Goal: Transaction & Acquisition: Purchase product/service

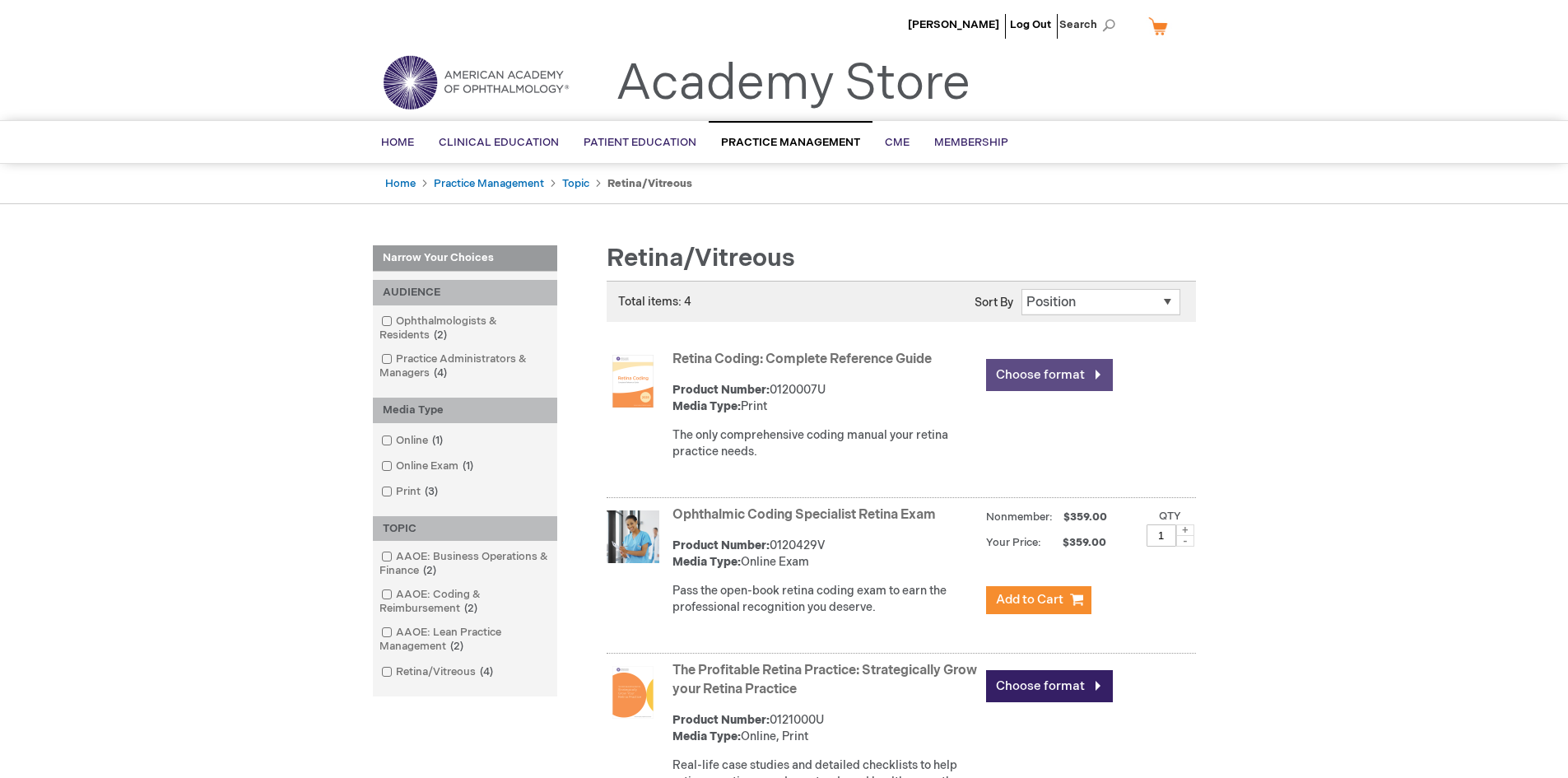
click at [1035, 378] on link "Choose format" at bounding box center [1050, 375] width 127 height 33
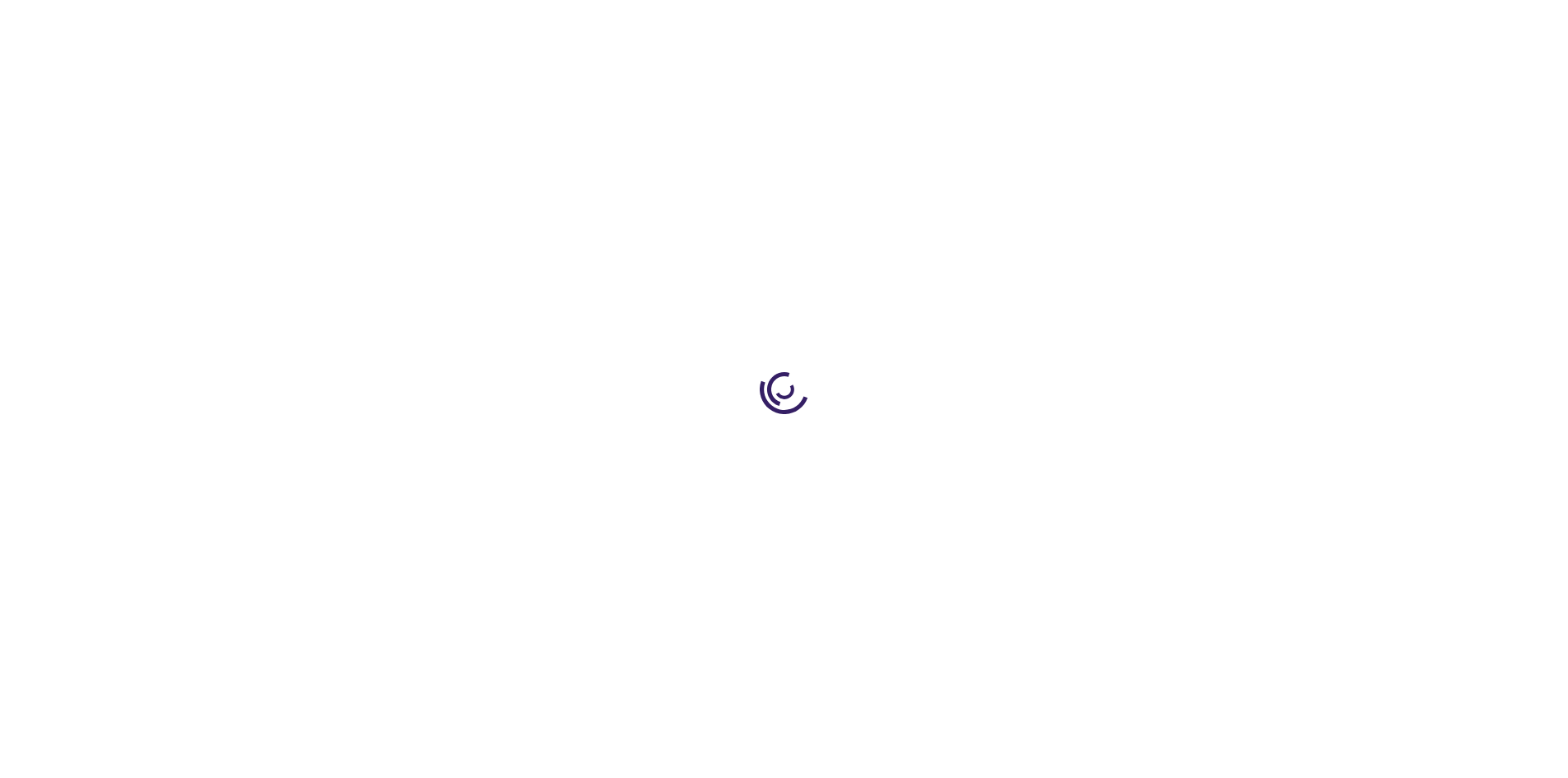
type input "0"
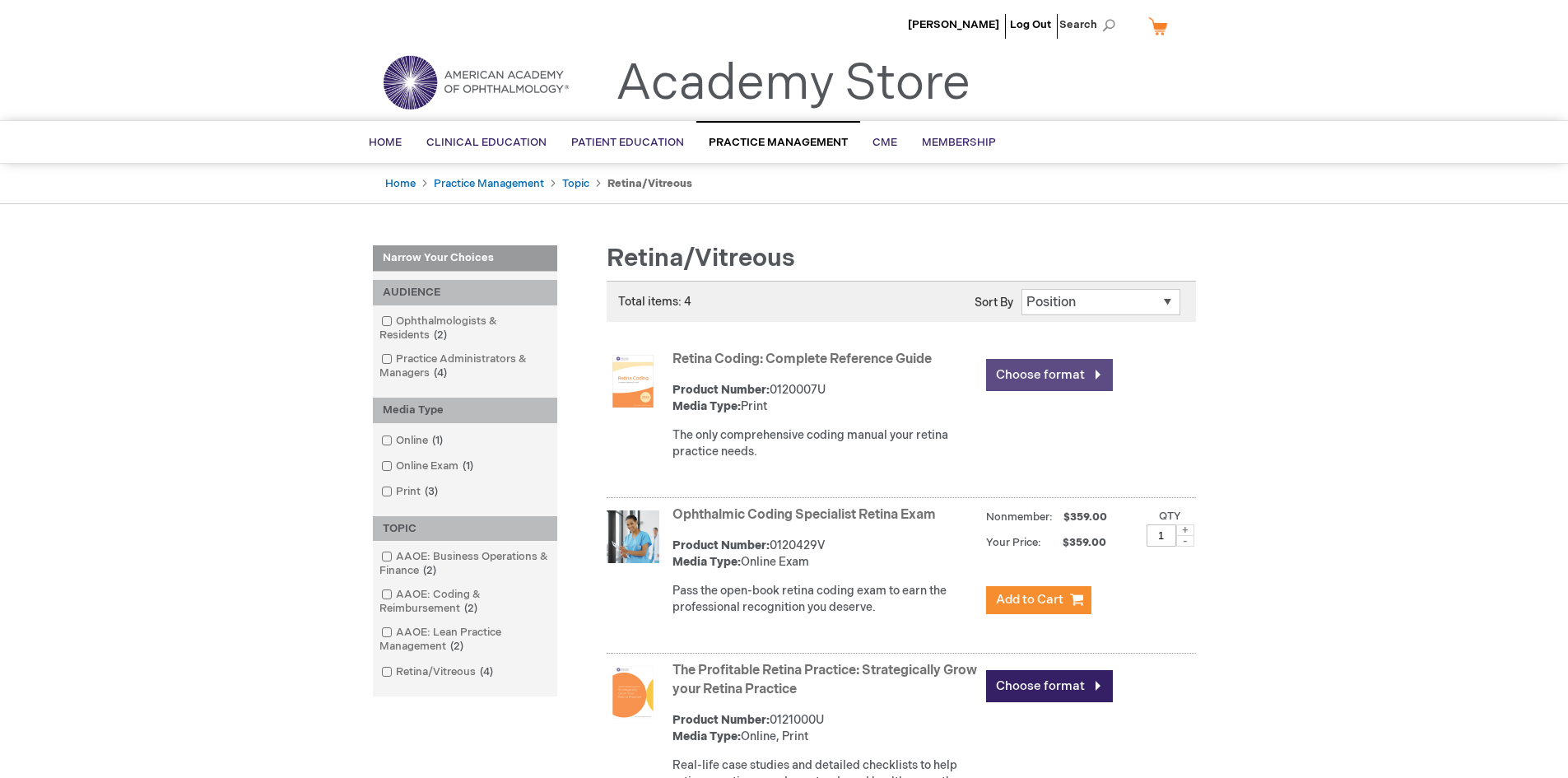
click at [1048, 372] on link "Choose format" at bounding box center [1050, 375] width 127 height 33
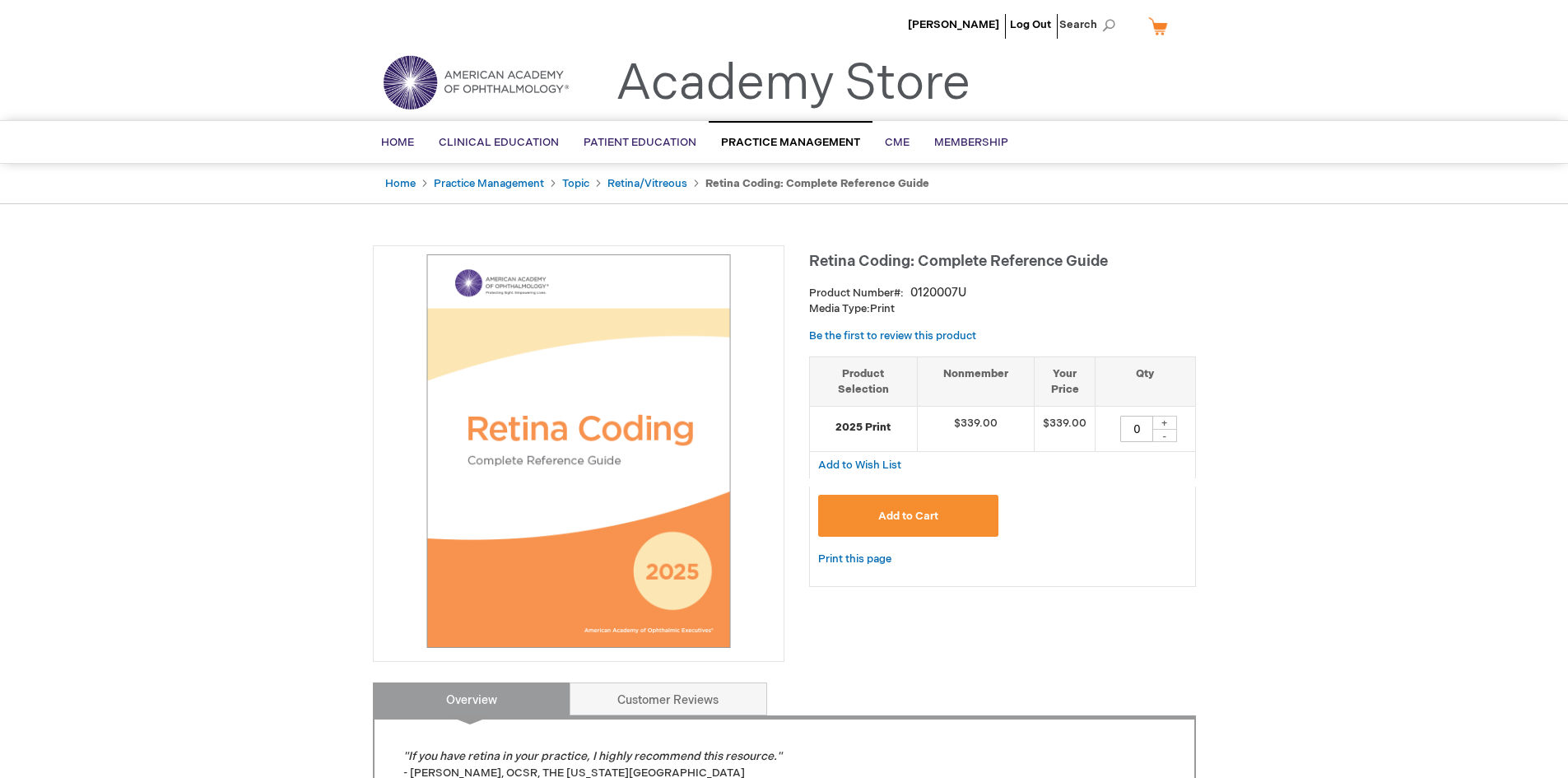
click at [910, 512] on span "Add to Cart" at bounding box center [908, 516] width 60 height 13
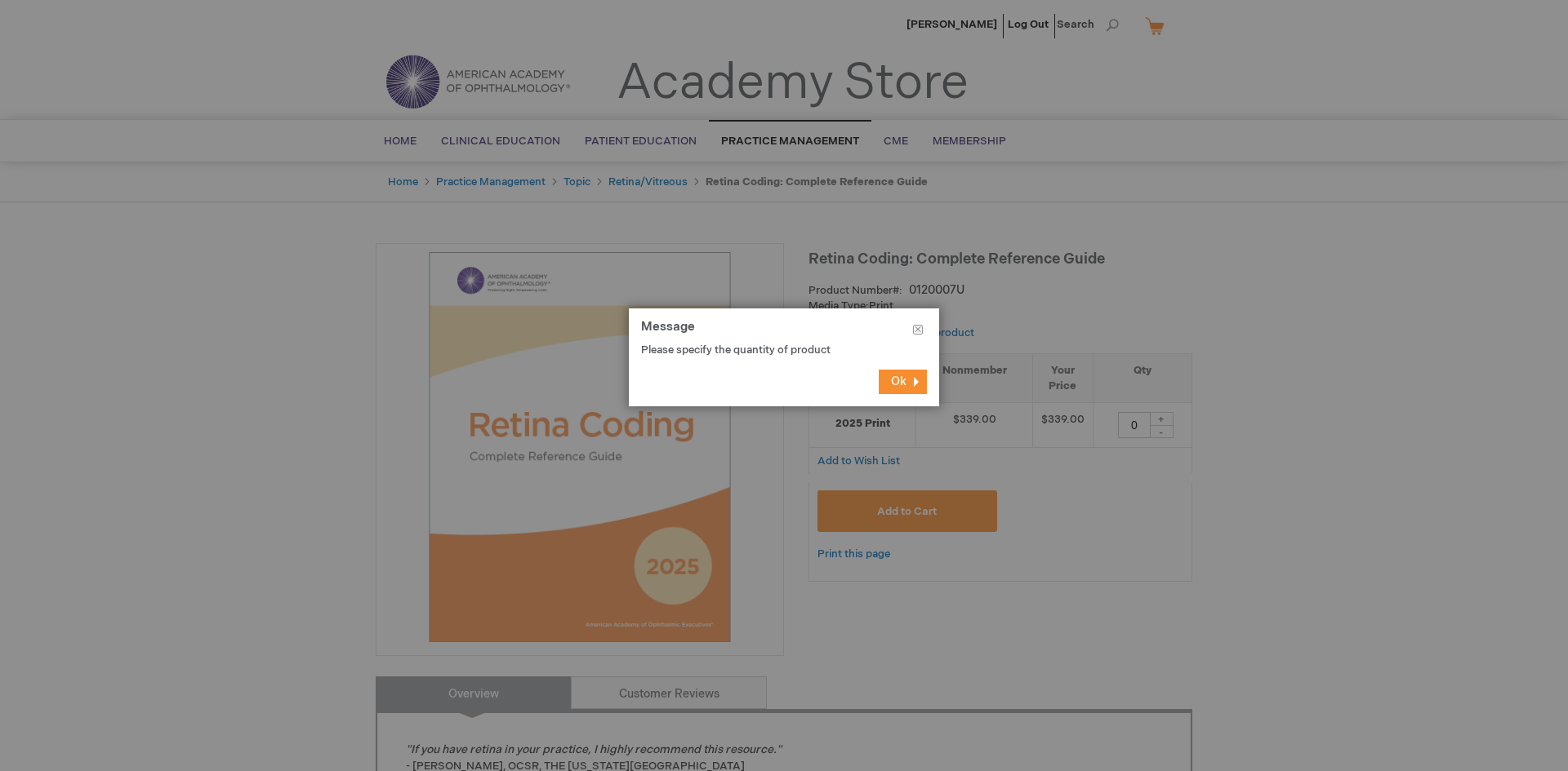
click at [899, 374] on button "Ok" at bounding box center [902, 381] width 48 height 24
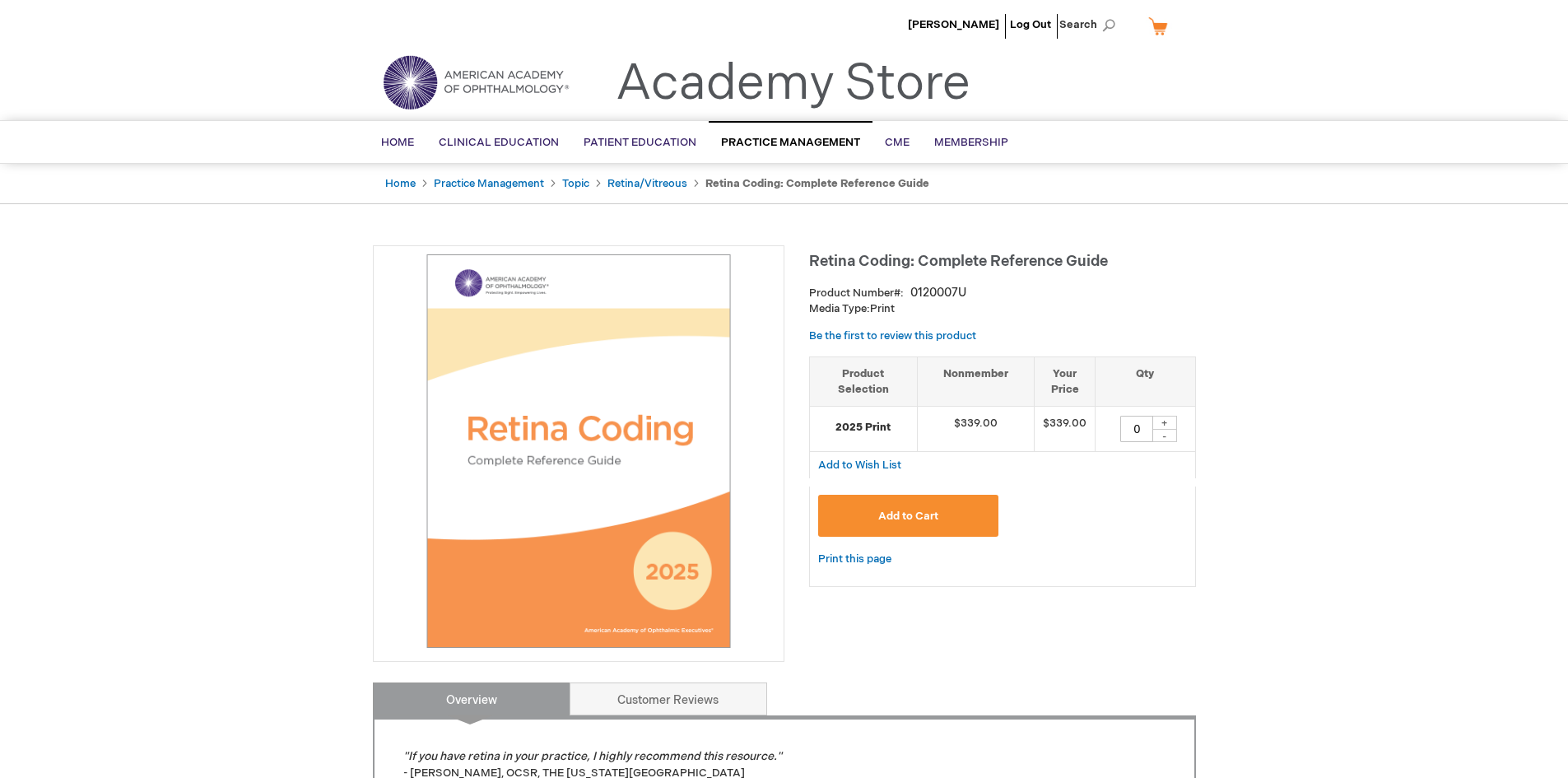
click at [1166, 423] on div "+" at bounding box center [1164, 423] width 25 height 14
type input "1"
click at [895, 519] on span "Add to Cart" at bounding box center [908, 516] width 60 height 13
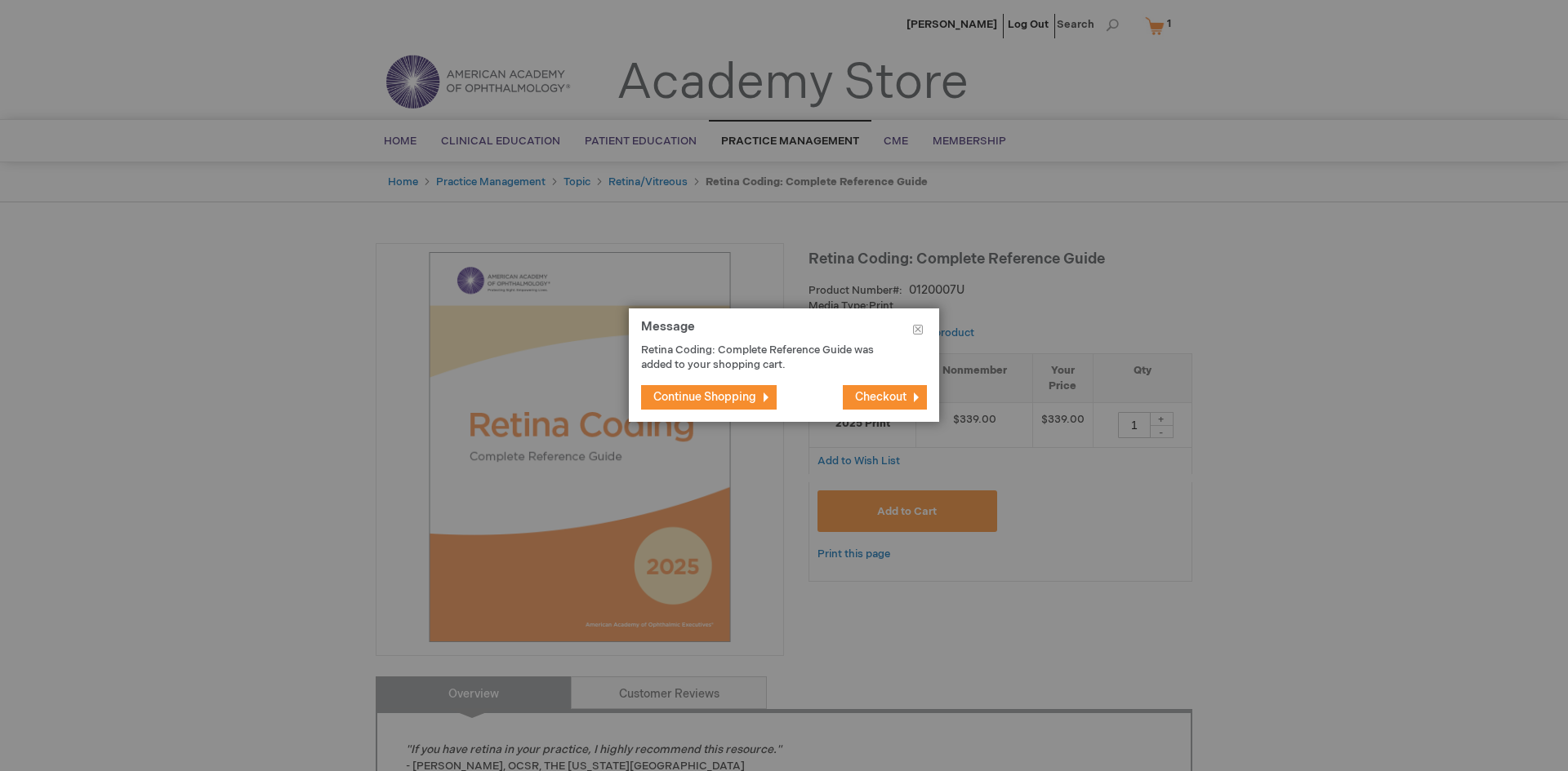
click at [714, 394] on span "Continue Shopping" at bounding box center [704, 397] width 103 height 14
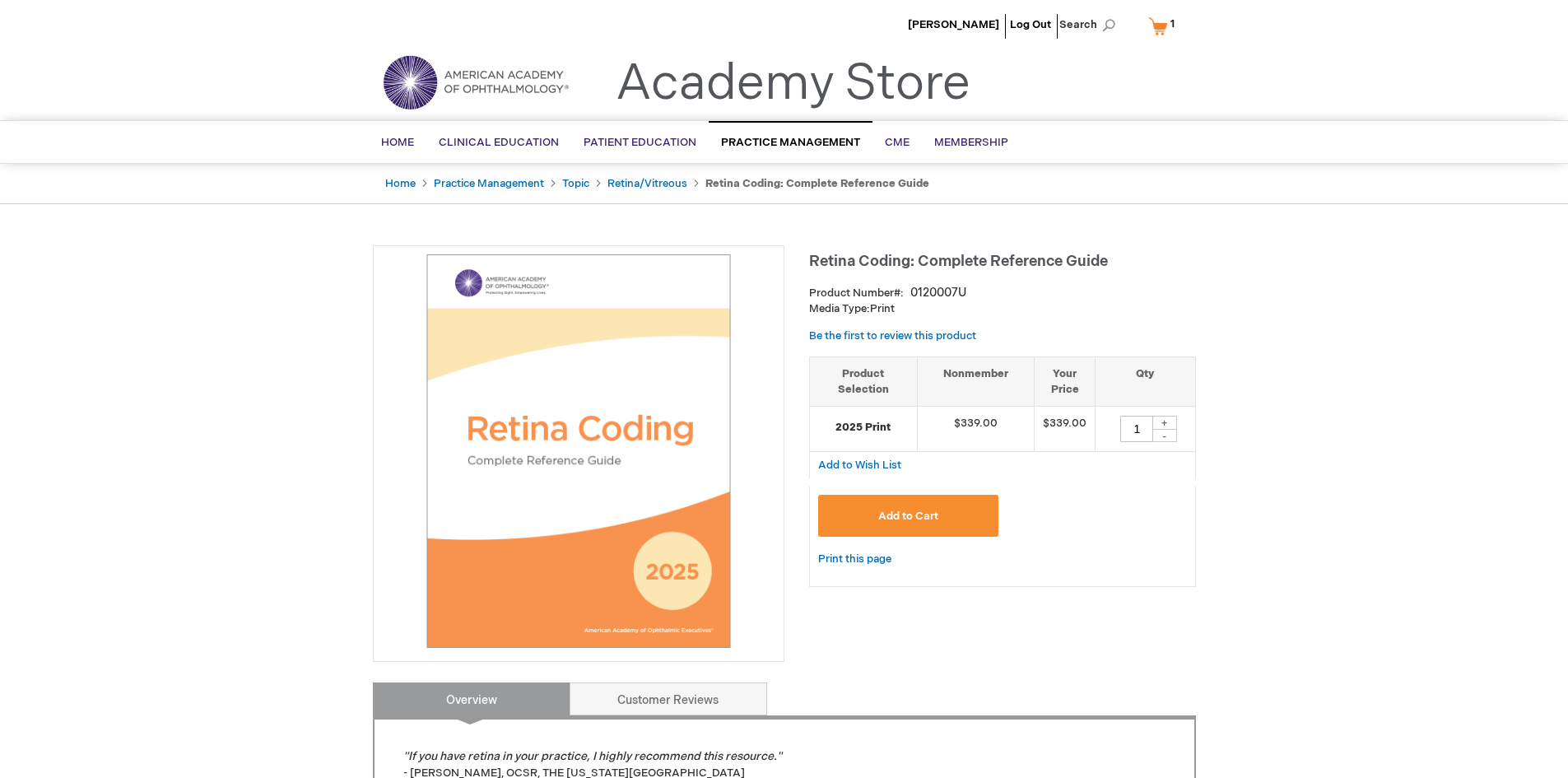
click at [912, 517] on span "Add to Cart" at bounding box center [908, 516] width 60 height 13
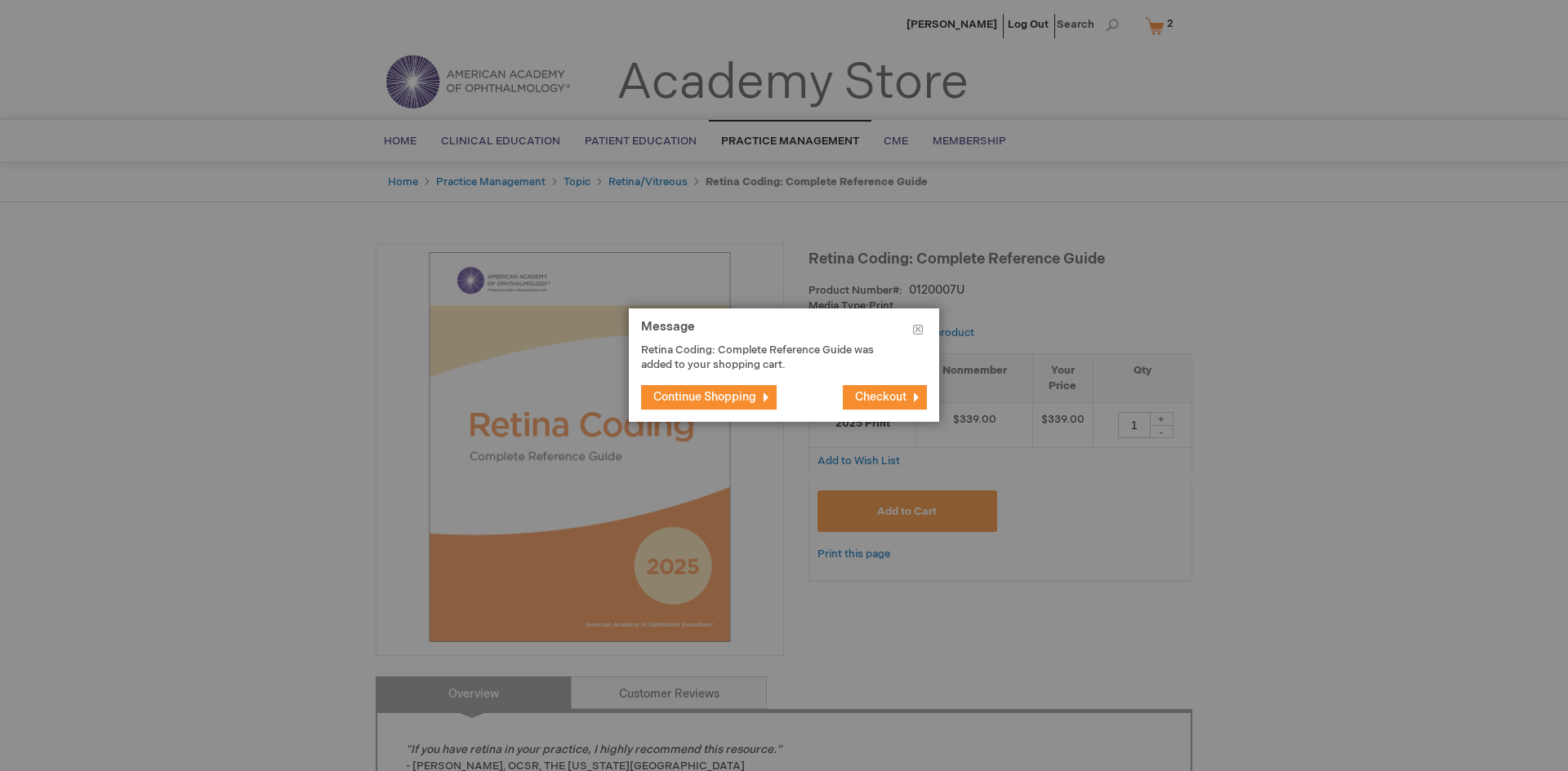
click at [875, 394] on span "Checkout" at bounding box center [880, 397] width 52 height 14
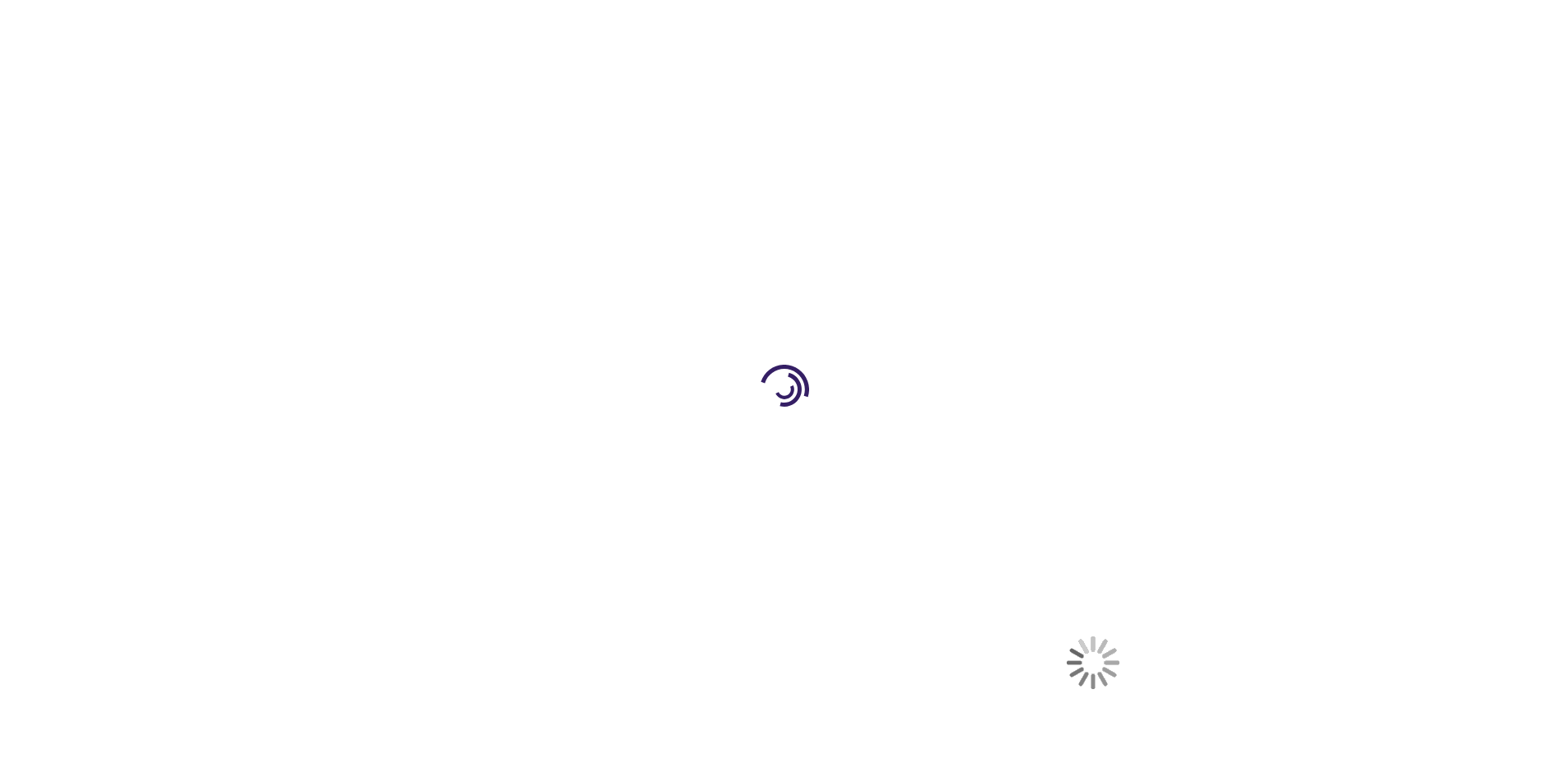
select select "US"
select select "33"
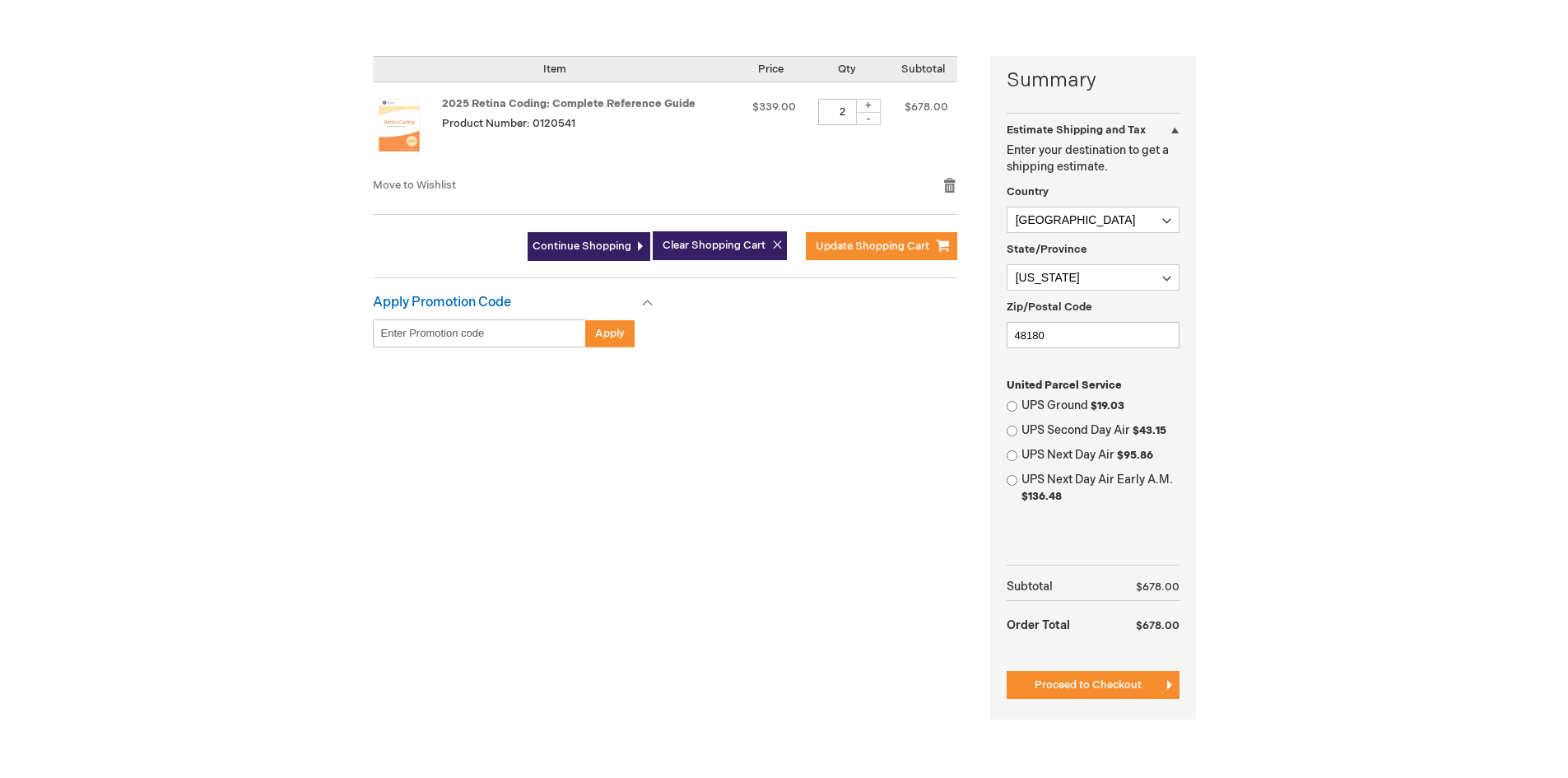
scroll to position [394, 0]
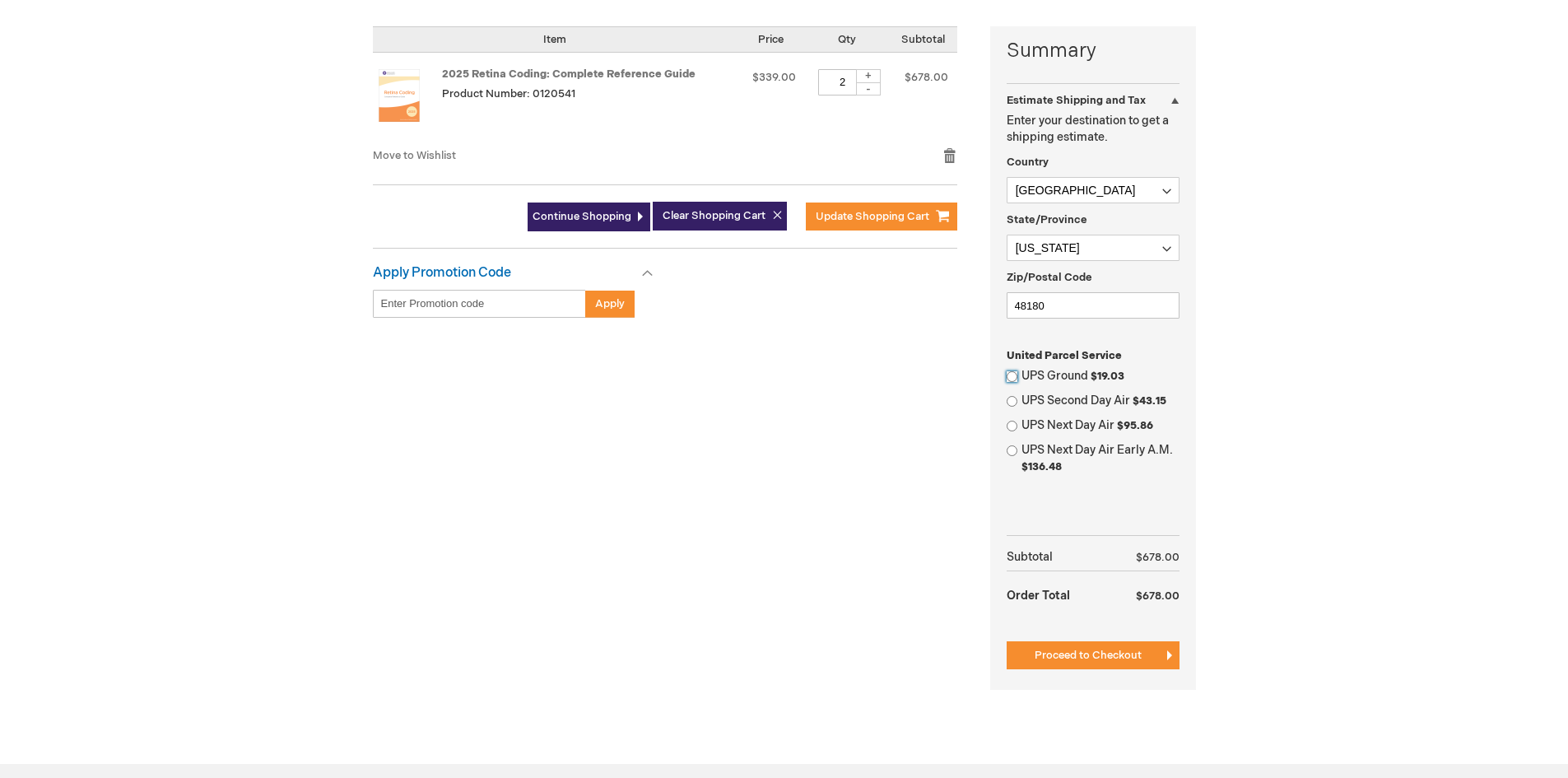
click at [1011, 378] on input "UPS Ground $19.03" at bounding box center [1011, 377] width 11 height 11
radio input "true"
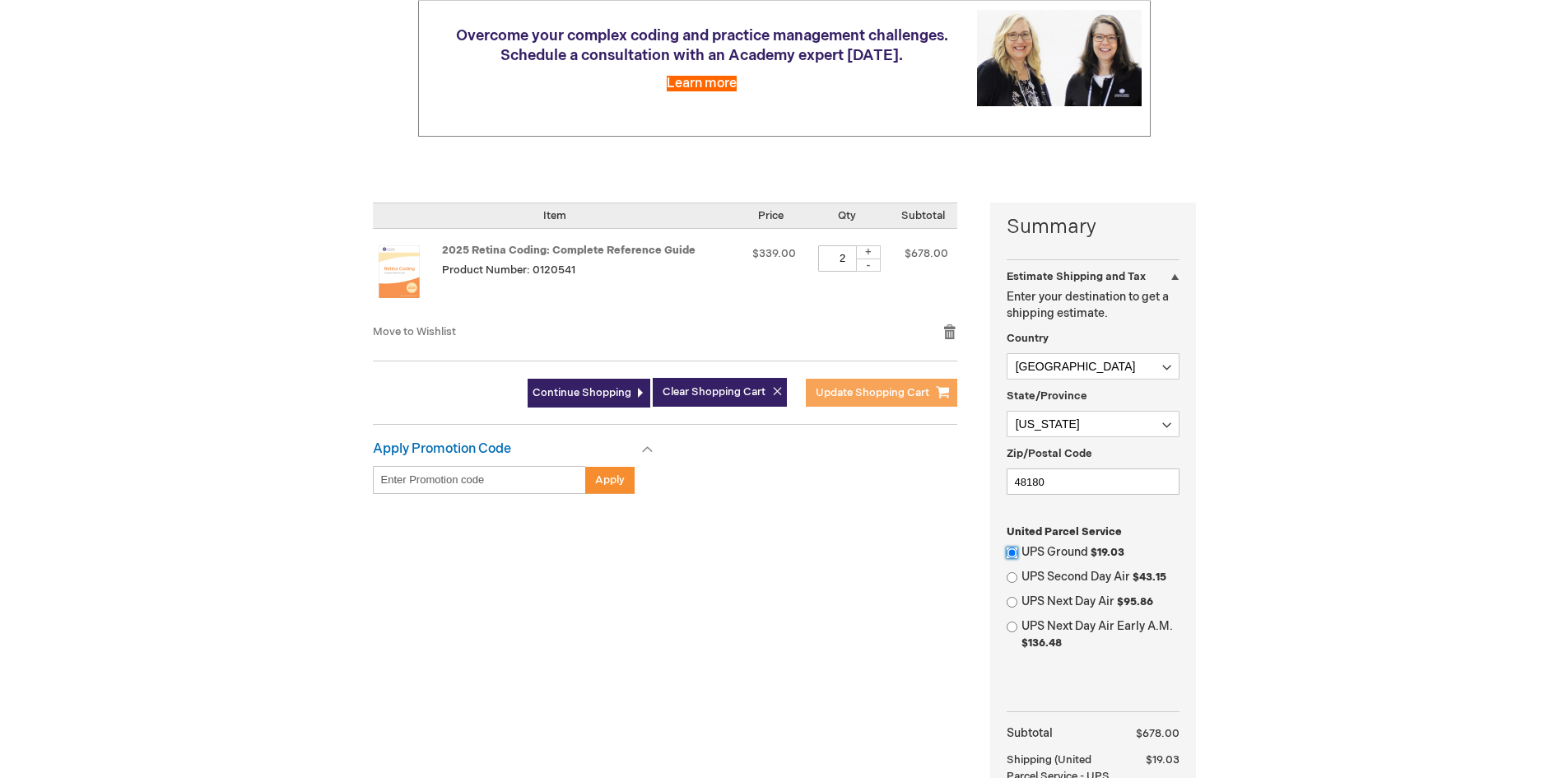
scroll to position [148, 0]
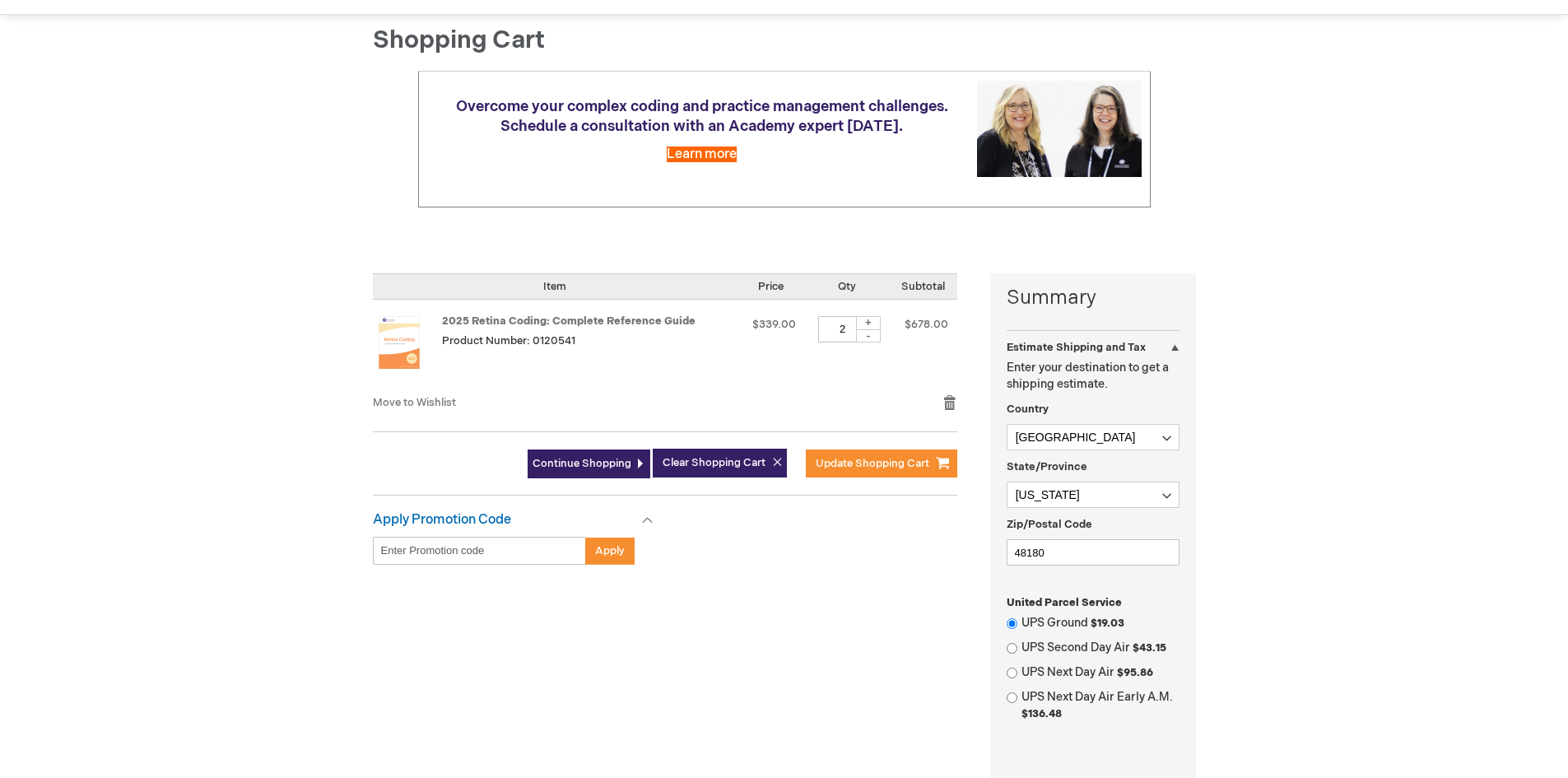
click at [861, 337] on div "-" at bounding box center [868, 335] width 25 height 13
type input "1"
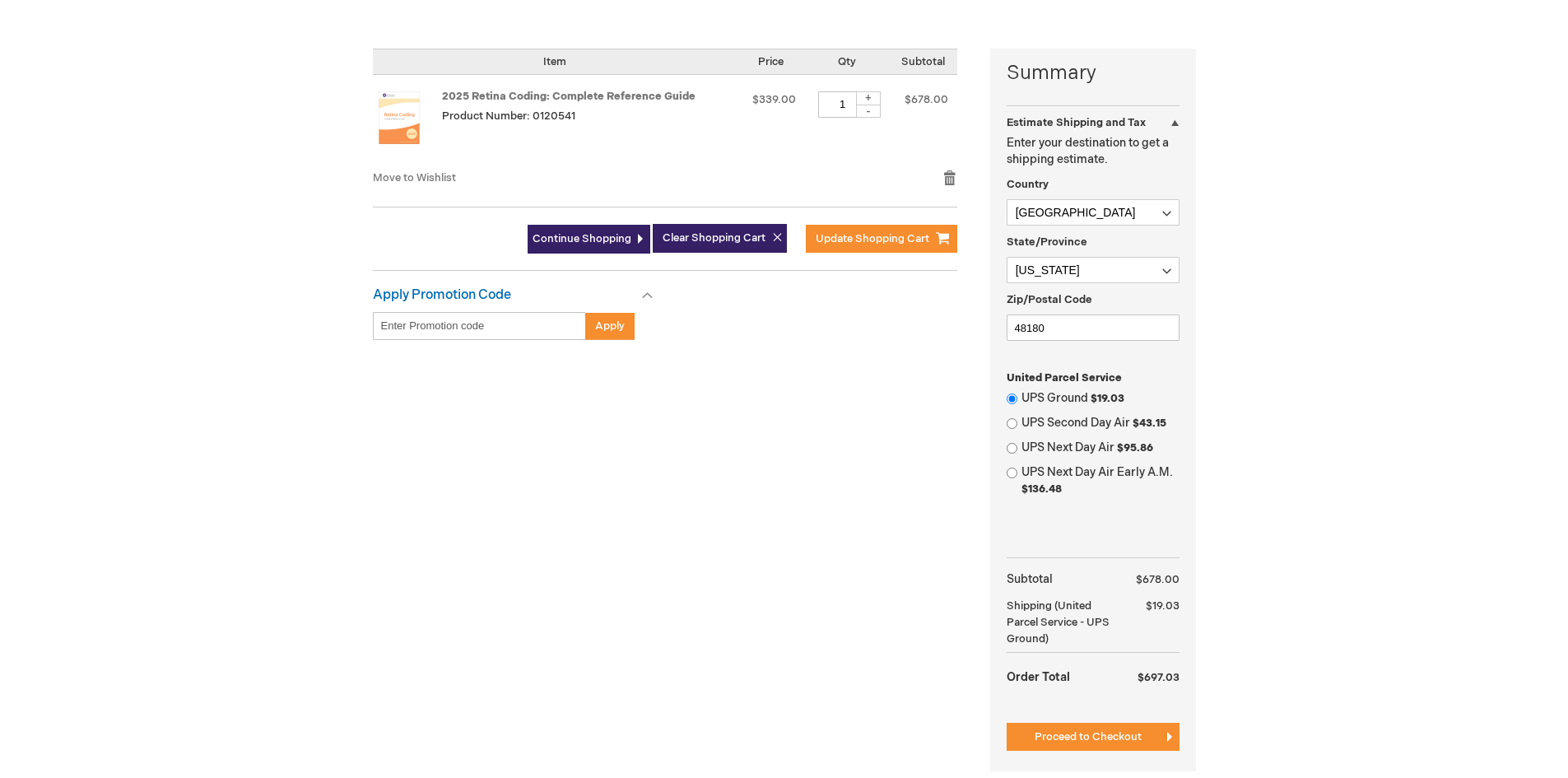
scroll to position [394, 0]
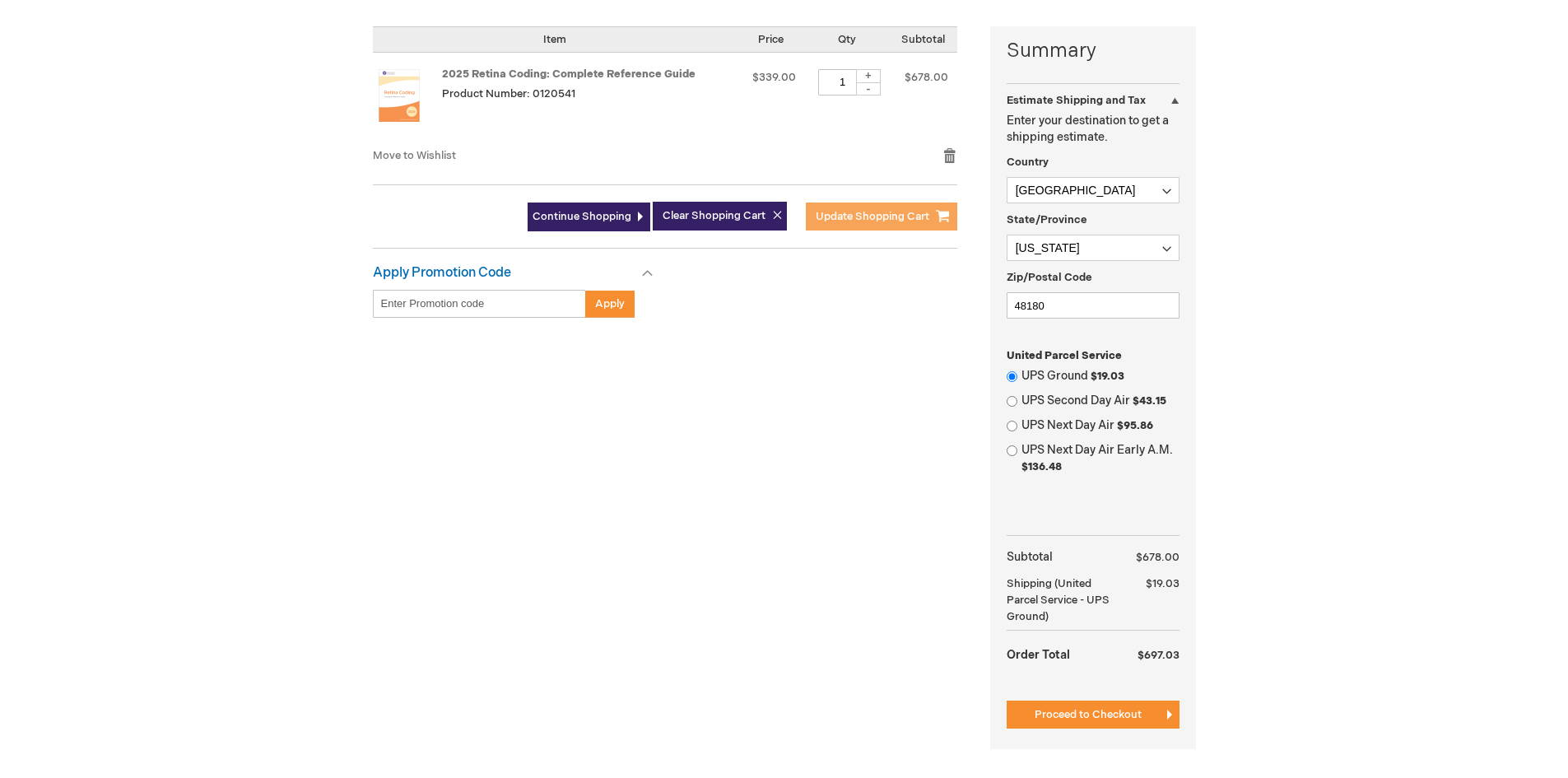
click at [837, 221] on span "Update Shopping Cart" at bounding box center [872, 216] width 113 height 13
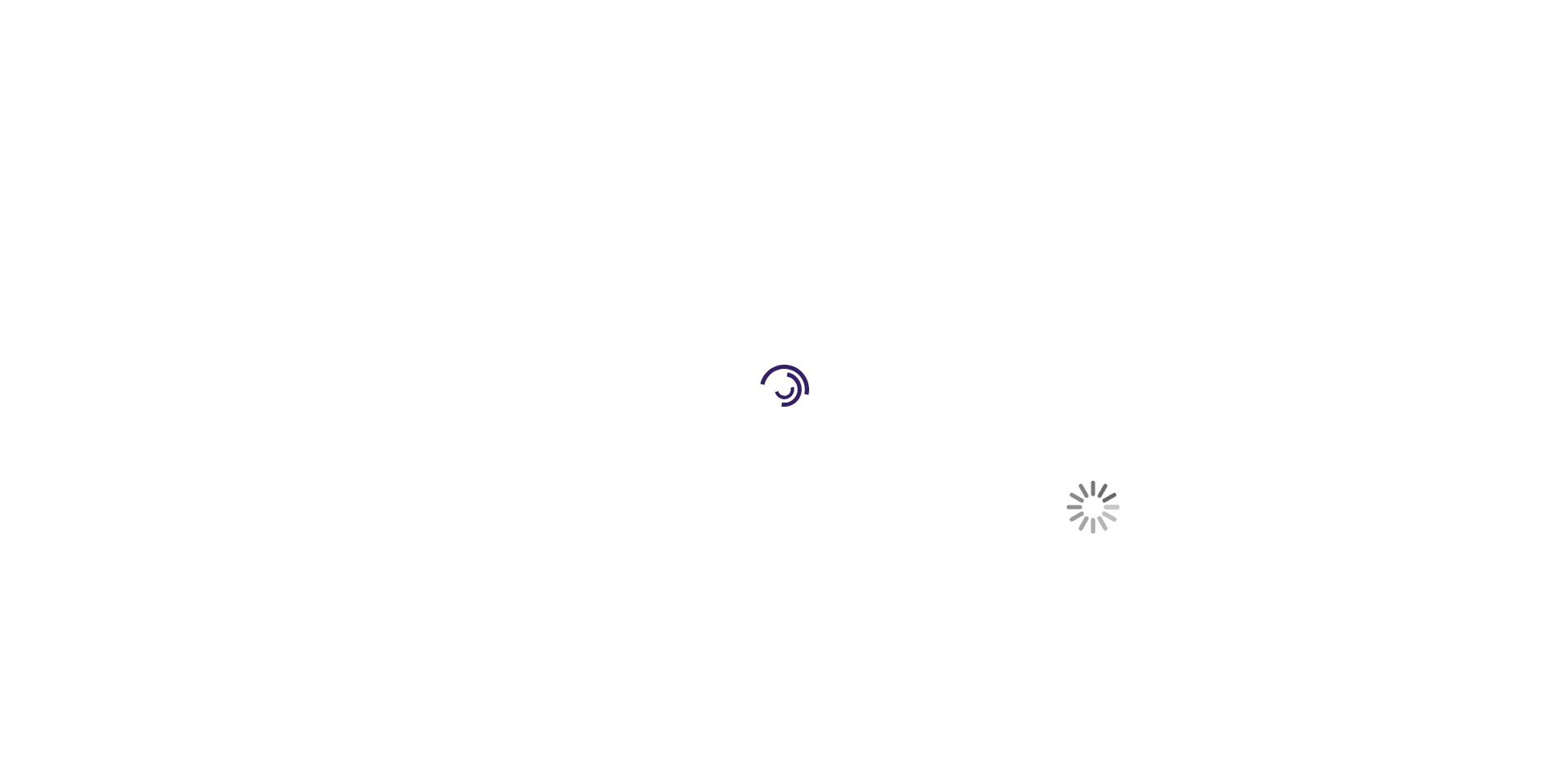
select select "US"
select select "33"
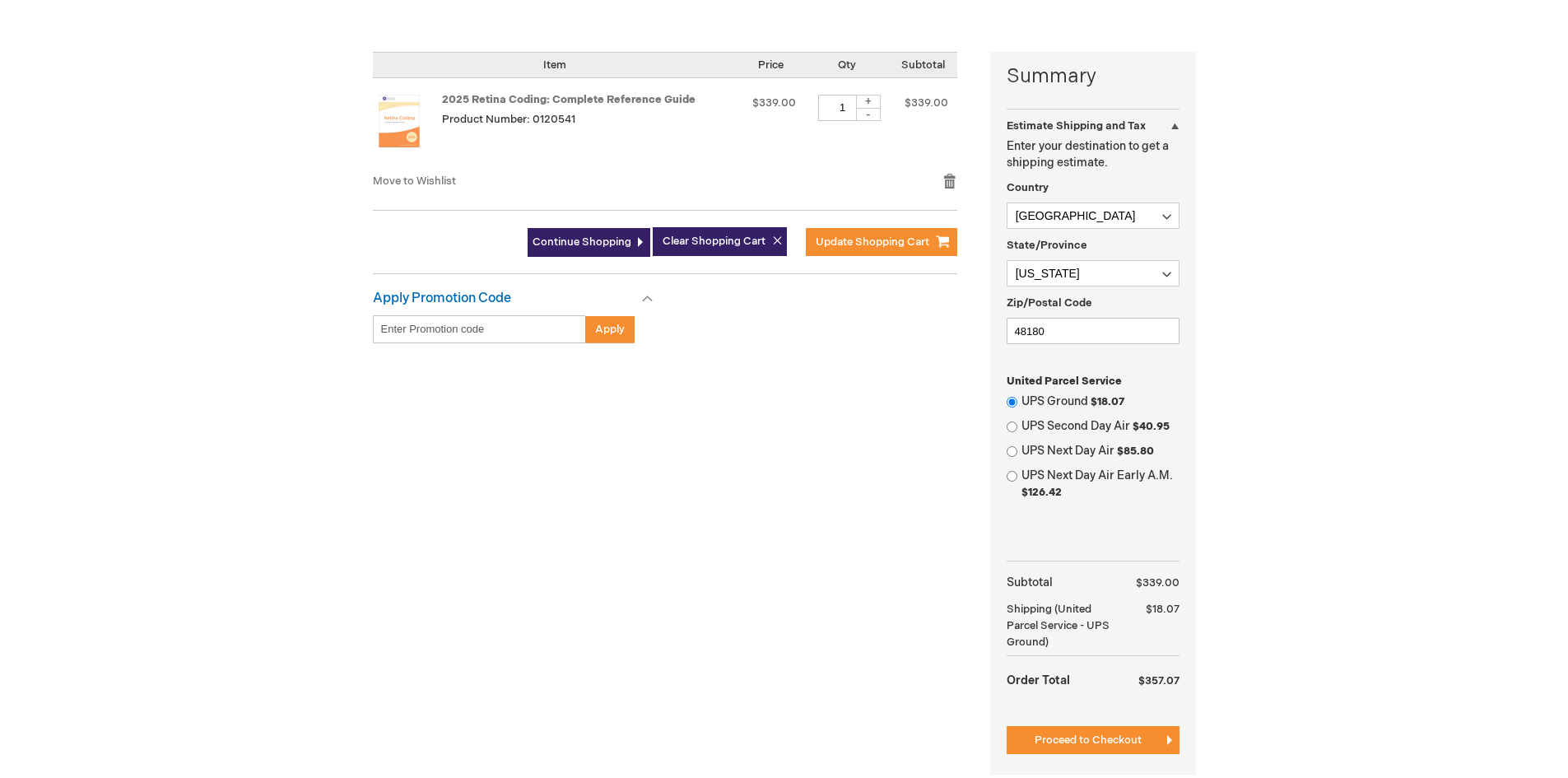
scroll to position [412, 0]
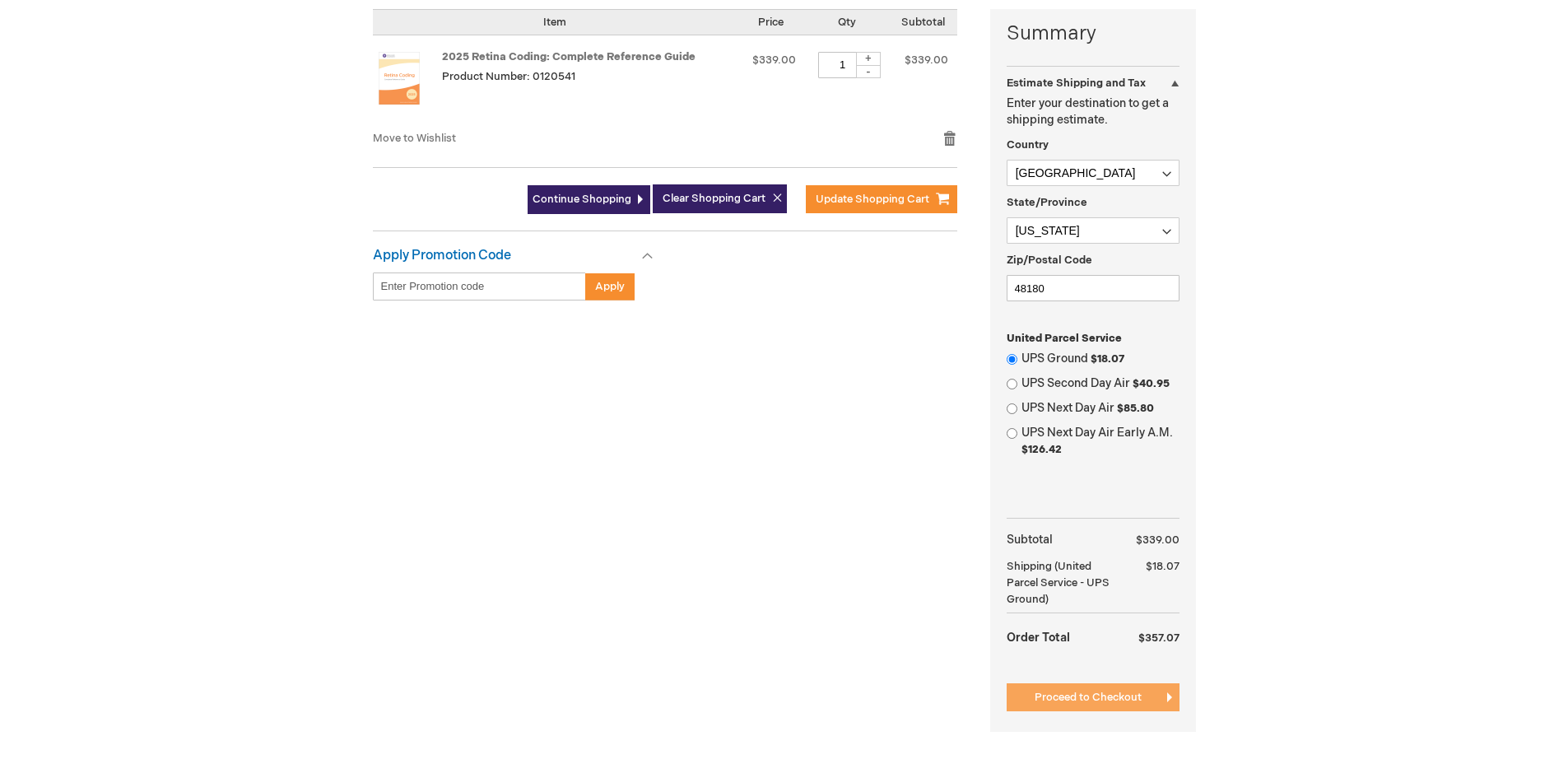
click at [1112, 692] on span "Proceed to Checkout" at bounding box center [1088, 697] width 107 height 13
